Goal: Task Accomplishment & Management: Complete application form

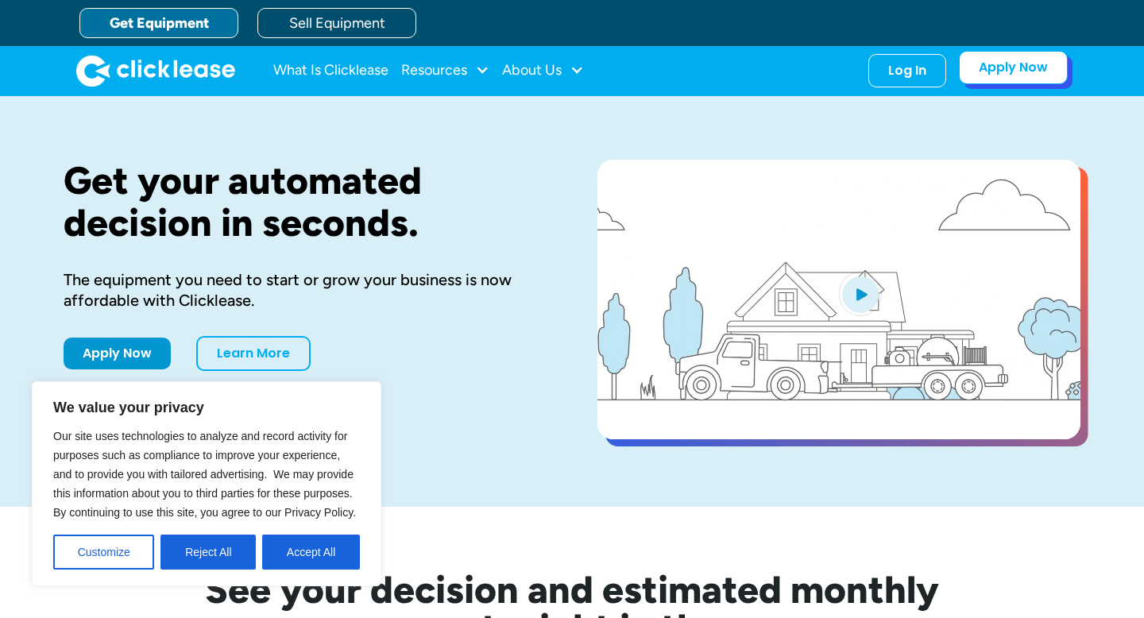
click at [995, 65] on link "Apply Now" at bounding box center [1013, 67] width 109 height 33
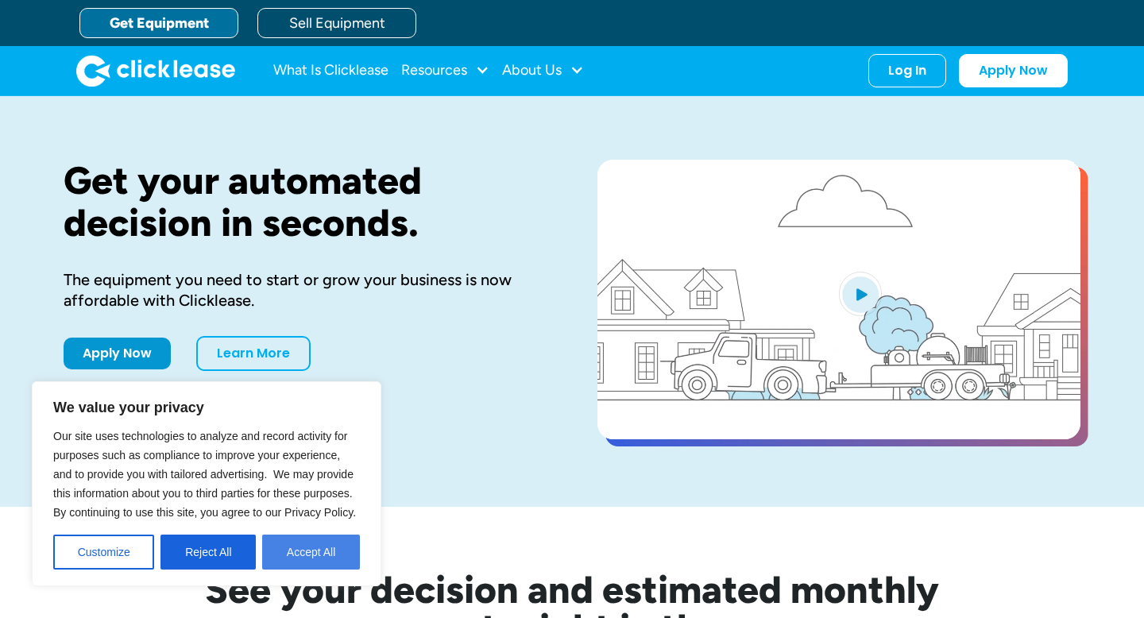
click at [316, 557] on button "Accept All" at bounding box center [311, 551] width 98 height 35
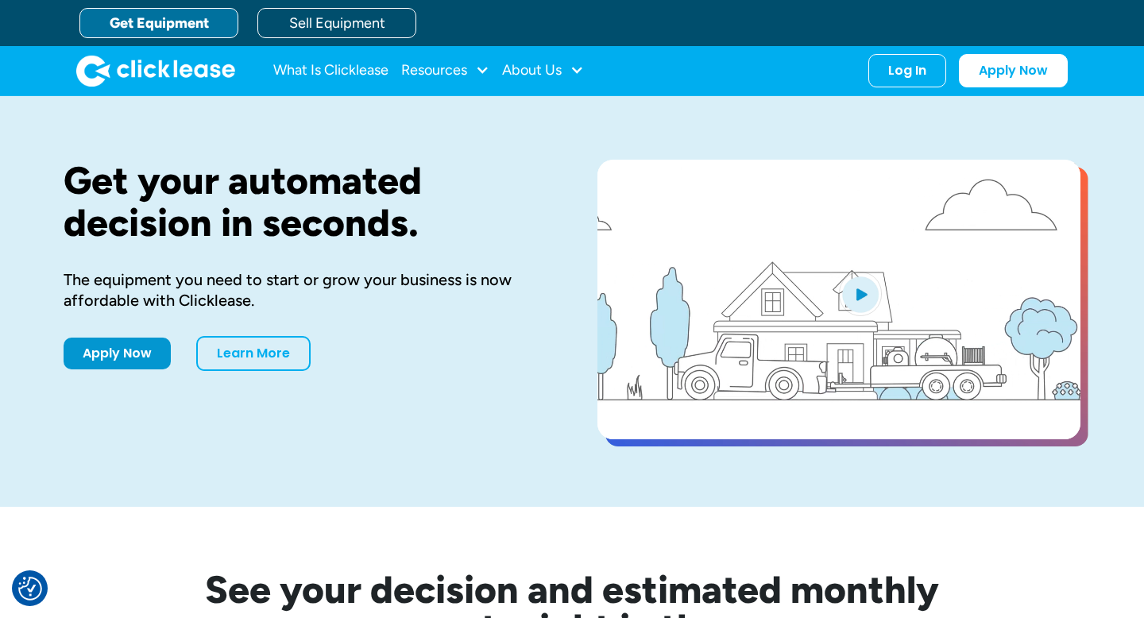
click at [864, 309] on img "open lightbox" at bounding box center [860, 294] width 43 height 44
